Goal: Information Seeking & Learning: Understand process/instructions

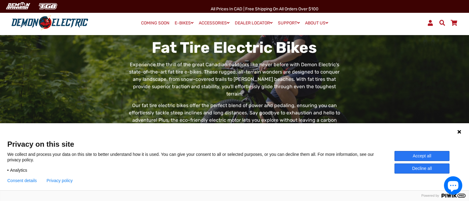
scroll to position [32, 0]
click at [408, 155] on button "Accept all" at bounding box center [421, 156] width 55 height 10
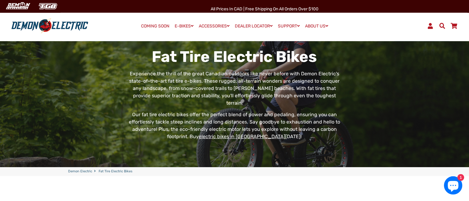
scroll to position [0, 0]
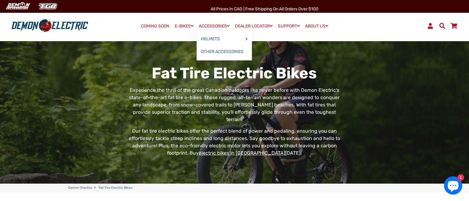
click at [204, 30] on link "ACCESSORIES" at bounding box center [213, 26] width 35 height 9
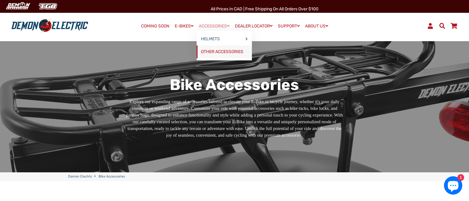
click at [217, 51] on link "OTHER ACCESSORIES" at bounding box center [223, 51] width 55 height 13
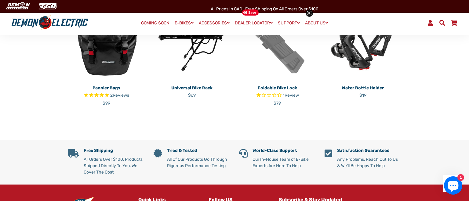
scroll to position [161, 0]
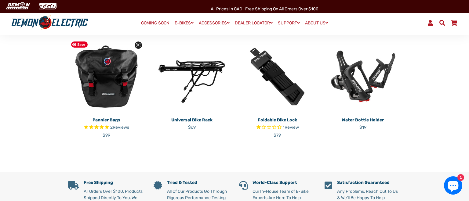
click at [96, 87] on img at bounding box center [106, 76] width 76 height 76
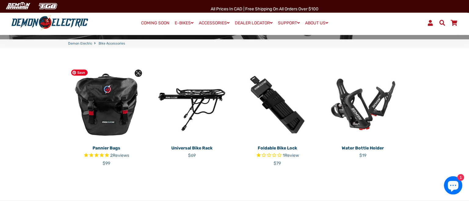
scroll to position [138, 0]
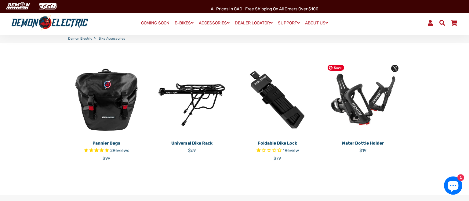
click at [360, 124] on img at bounding box center [362, 100] width 76 height 76
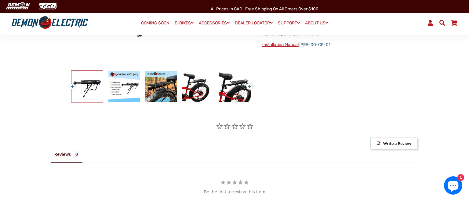
scroll to position [129, 0]
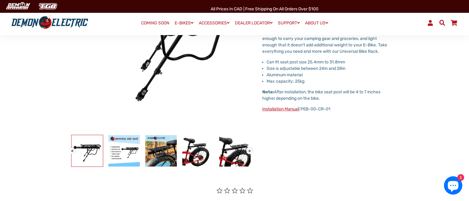
click at [279, 109] on link "Installation Manual" at bounding box center [280, 108] width 36 height 5
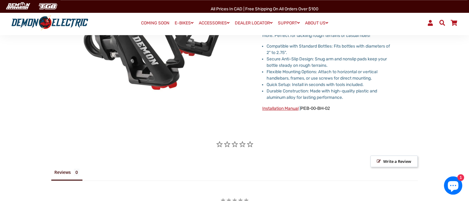
scroll to position [161, 0]
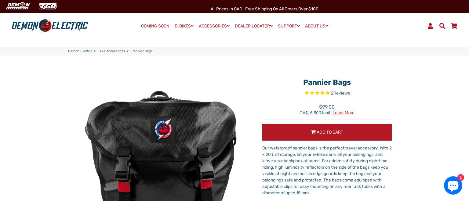
select select "******"
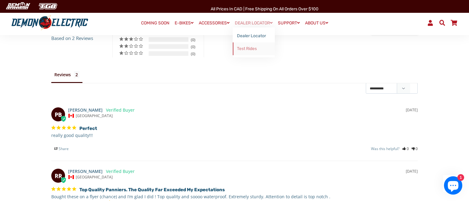
scroll to position [64, 0]
